Goal: Transaction & Acquisition: Purchase product/service

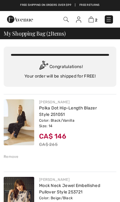
click at [14, 157] on div "Remove" at bounding box center [11, 157] width 15 height 6
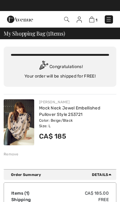
click at [112, 18] on img at bounding box center [109, 19] width 6 height 6
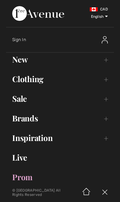
click at [105, 80] on link "Clothing Toggle submenu" at bounding box center [60, 78] width 108 height 13
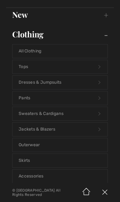
scroll to position [45, 0]
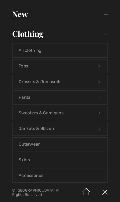
click at [97, 128] on link "Jackets & Blazers Open submenu" at bounding box center [60, 128] width 95 height 13
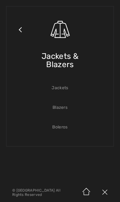
click at [69, 105] on link "Blazers" at bounding box center [60, 107] width 95 height 13
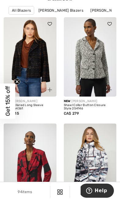
scroll to position [34, 0]
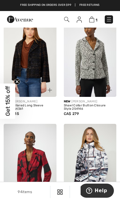
click at [101, 65] on img at bounding box center [90, 56] width 53 height 79
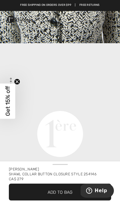
scroll to position [318, 0]
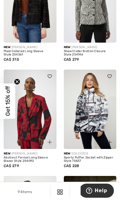
scroll to position [89, 0]
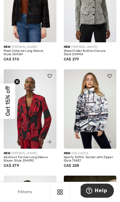
click at [42, 114] on img at bounding box center [30, 108] width 53 height 79
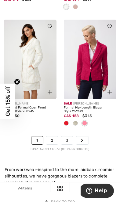
scroll to position [2034, 0]
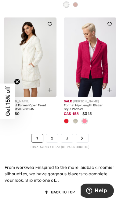
click at [54, 134] on link "2" at bounding box center [52, 138] width 12 height 8
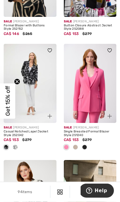
scroll to position [221, 0]
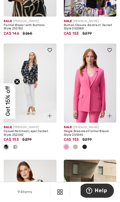
click at [97, 82] on img at bounding box center [90, 83] width 53 height 79
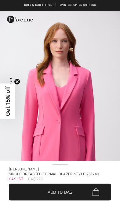
checkbox input "true"
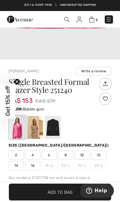
scroll to position [140, 0]
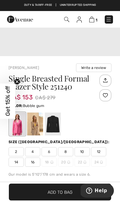
click at [15, 162] on span "14" at bounding box center [16, 162] width 15 height 9
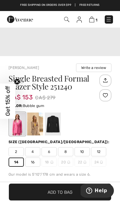
click at [64, 195] on span "Add to Bag" at bounding box center [60, 192] width 25 height 6
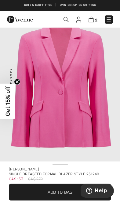
scroll to position [0, 0]
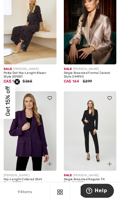
scroll to position [982, 0]
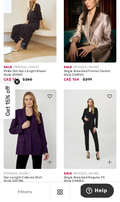
click at [35, 120] on img at bounding box center [30, 129] width 53 height 79
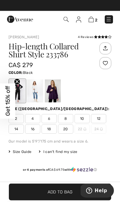
scroll to position [170, 0]
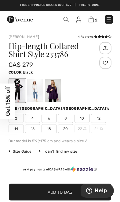
click at [57, 89] on div at bounding box center [53, 90] width 16 height 23
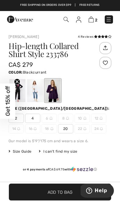
scroll to position [0, 0]
click at [55, 87] on div at bounding box center [53, 90] width 16 height 23
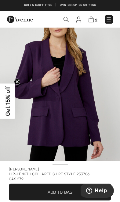
scroll to position [16, 0]
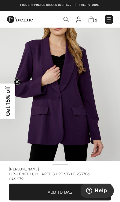
click at [96, 18] on span "2" at bounding box center [96, 20] width 2 height 5
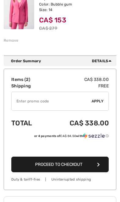
scroll to position [191, 0]
click at [88, 165] on button "Proceed to Checkout" at bounding box center [60, 165] width 98 height 16
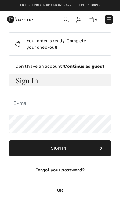
click at [103, 67] on strong "Continue as guest" at bounding box center [84, 66] width 41 height 5
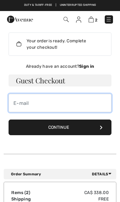
click at [50, 101] on input "email" at bounding box center [60, 103] width 103 height 18
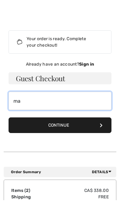
type input "mar"
